Goal: Information Seeking & Learning: Learn about a topic

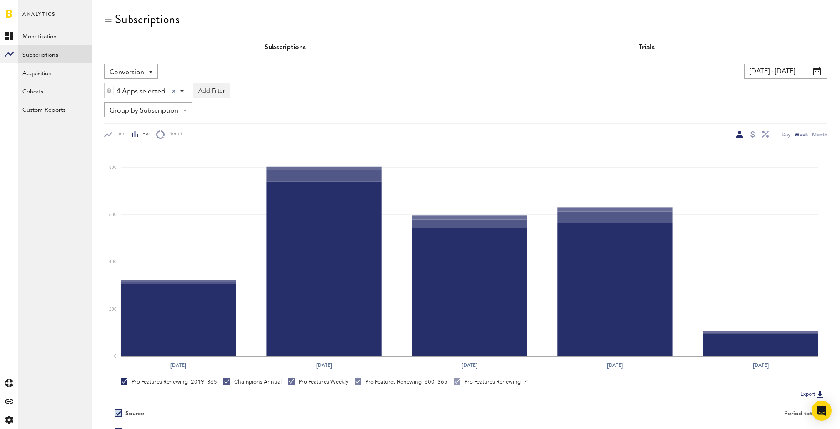
click at [267, 46] on link "Subscriptions" at bounding box center [285, 47] width 41 height 7
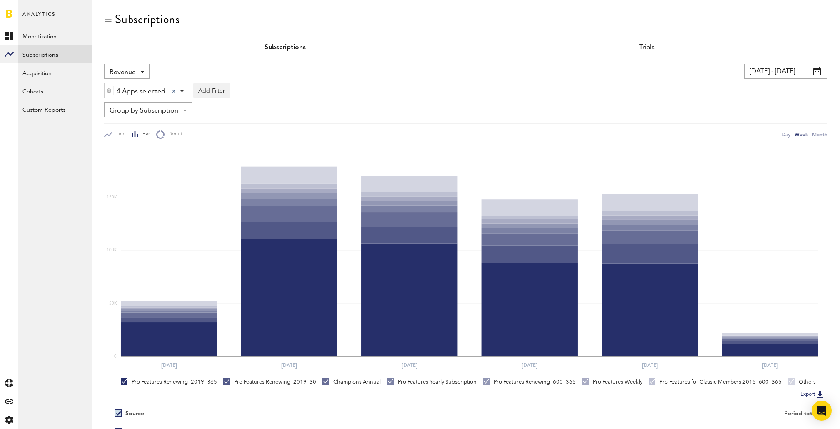
click at [142, 75] on div "Revenue Revenue MRR Actives Trial Status Billing Retries New Subscriptions Rene…" at bounding box center [126, 71] width 45 height 15
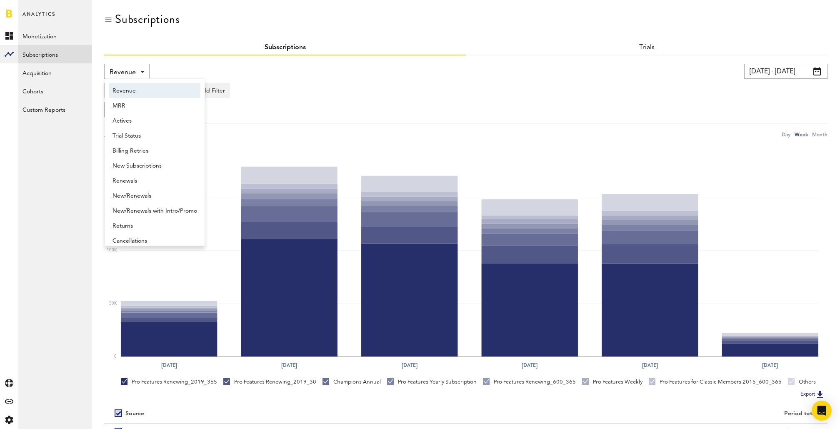
scroll to position [4, 0]
click at [159, 160] on span "New Subscriptions" at bounding box center [154, 162] width 85 height 14
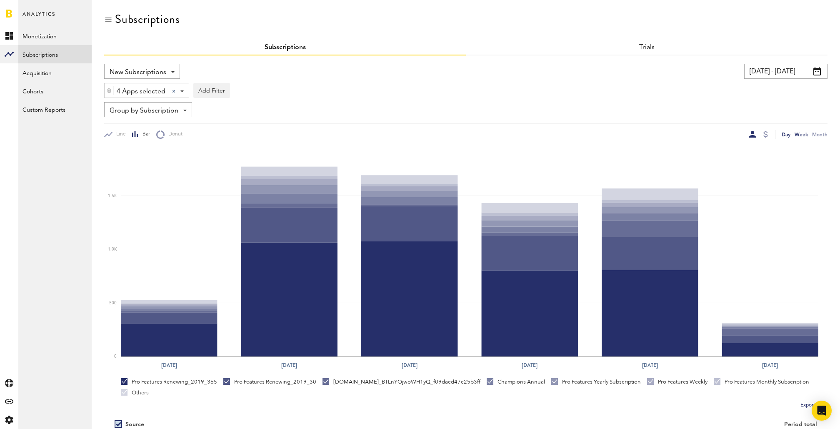
click at [787, 138] on div "Day" at bounding box center [786, 134] width 9 height 9
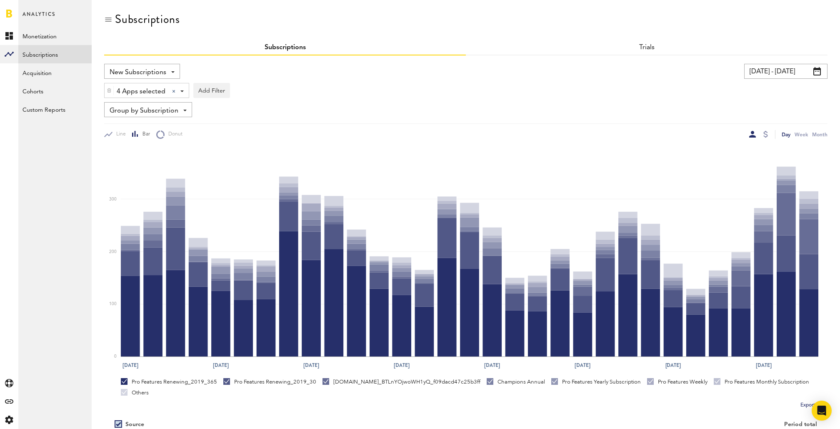
click at [165, 112] on span "Group by Subscription" at bounding box center [144, 111] width 69 height 14
click at [157, 130] on span "Group by Platform" at bounding box center [154, 129] width 84 height 14
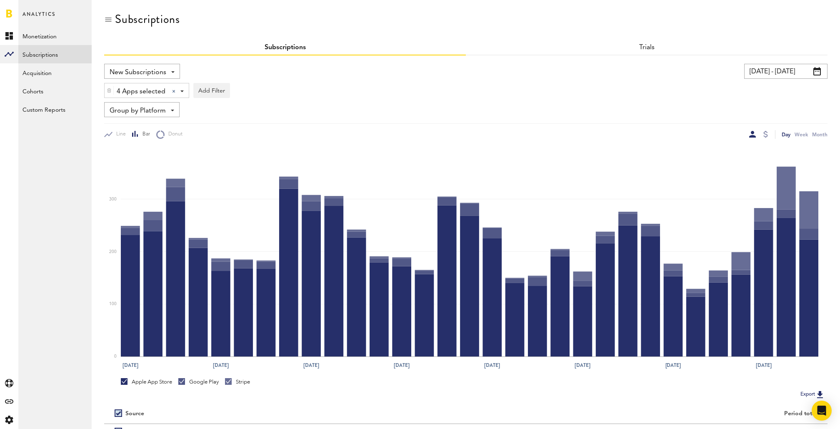
click at [782, 68] on input "[DATE] - [DATE]" at bounding box center [785, 71] width 83 height 15
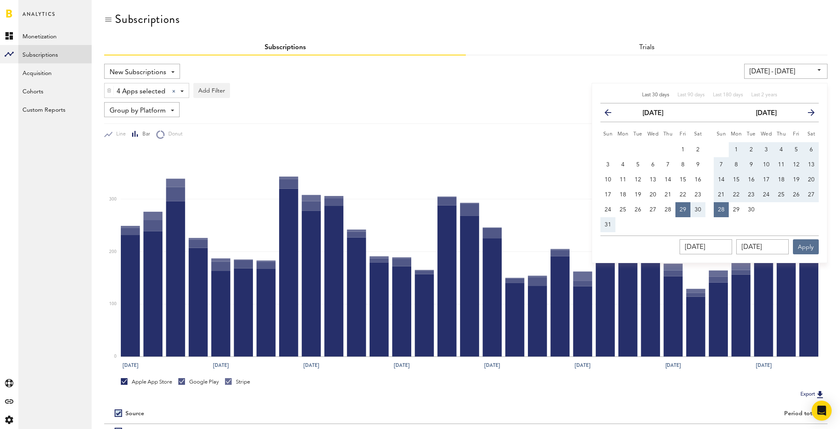
click at [652, 94] on span "Last 30 days" at bounding box center [655, 94] width 27 height 5
type input "[DATE] - [DATE]"
type input "[DATE]"
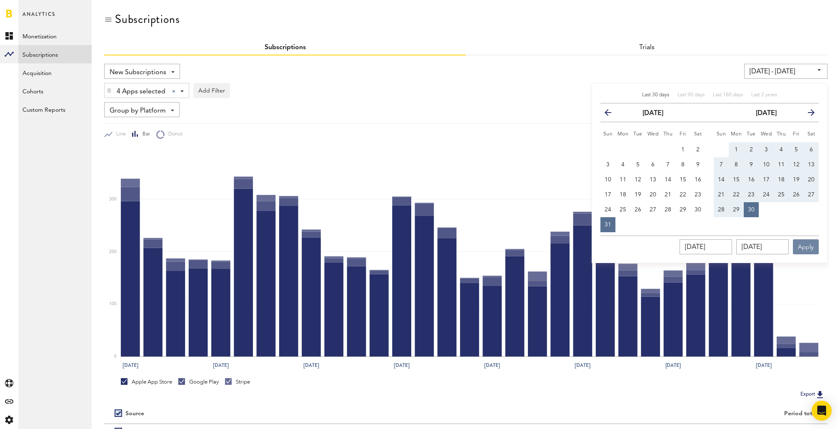
click at [806, 245] on button "Apply" at bounding box center [806, 246] width 26 height 15
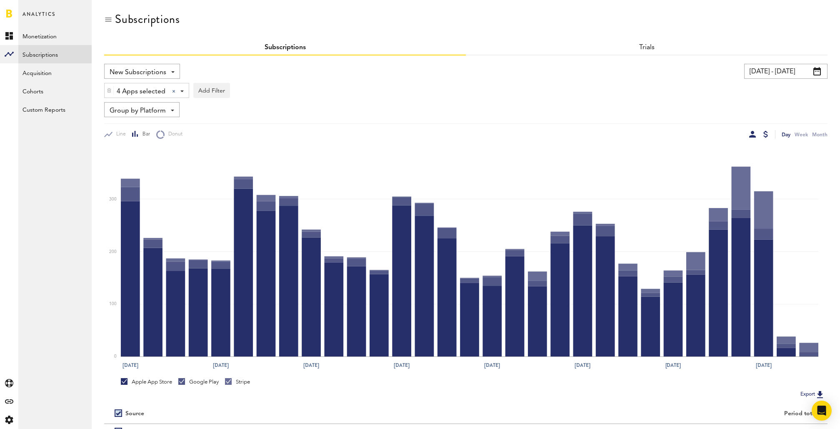
click at [764, 134] on div at bounding box center [765, 134] width 5 height 7
